Goal: Task Accomplishment & Management: Manage account settings

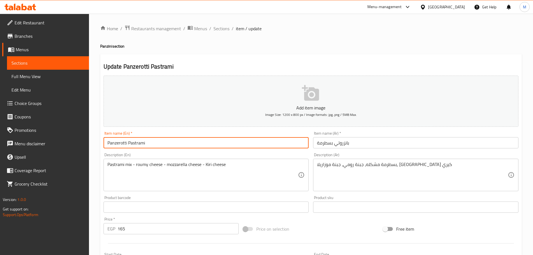
drag, startPoint x: 48, startPoint y: 141, endPoint x: 6, endPoint y: 141, distance: 42.3
click at [1, 143] on div "Edit Restaurant Branches Menus Sections Full Menu View Edit Menu Choice Groups …" at bounding box center [266, 205] width 533 height 382
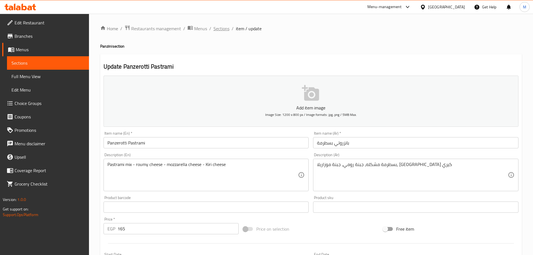
click at [216, 31] on span "Sections" at bounding box center [222, 28] width 16 height 7
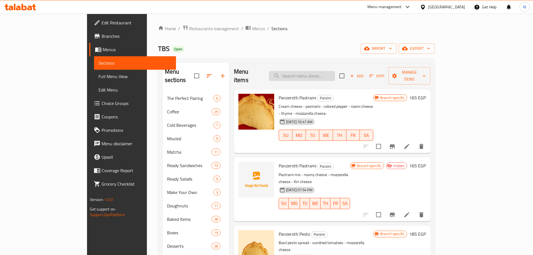
click at [319, 76] on input "search" at bounding box center [302, 76] width 66 height 10
paste input "Panzerotti Pastrami"
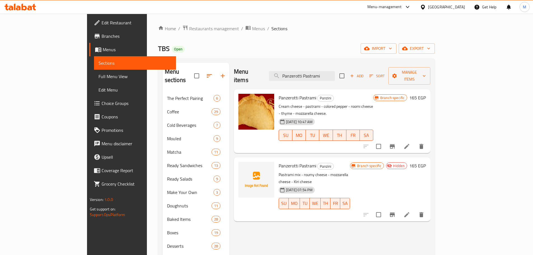
type input "Panzerotti Pastrami"
click at [424, 212] on icon "delete" at bounding box center [422, 214] width 4 height 5
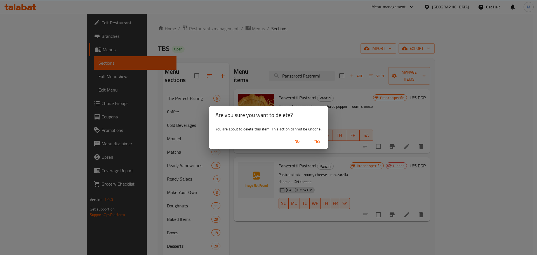
click at [317, 145] on span "Yes" at bounding box center [317, 141] width 13 height 7
